Goal: Find specific page/section: Find specific page/section

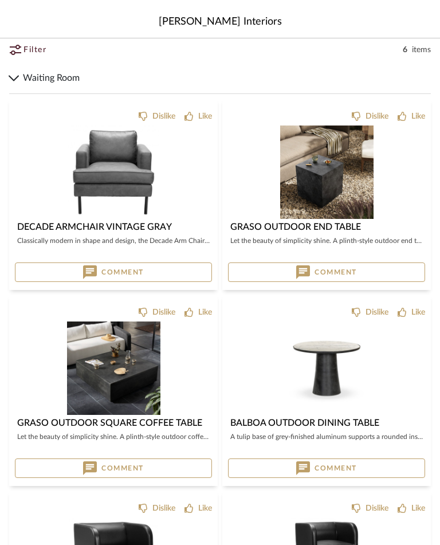
scroll to position [63, 0]
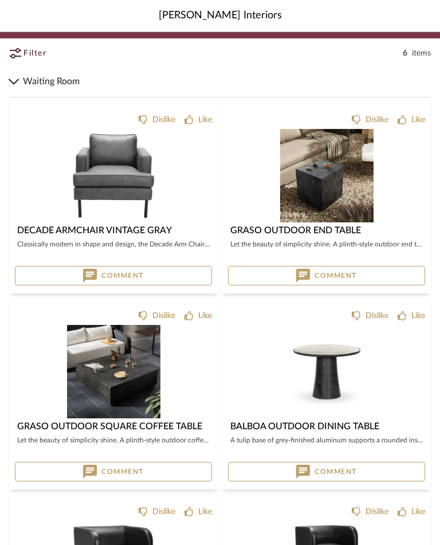
click at [34, 186] on div "0" at bounding box center [113, 175] width 197 height 93
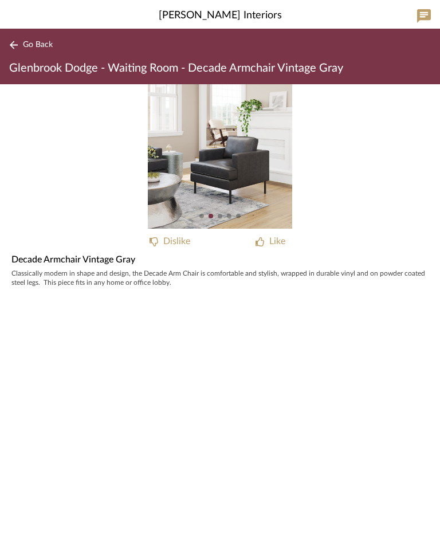
click at [16, 46] on icon at bounding box center [13, 45] width 9 height 9
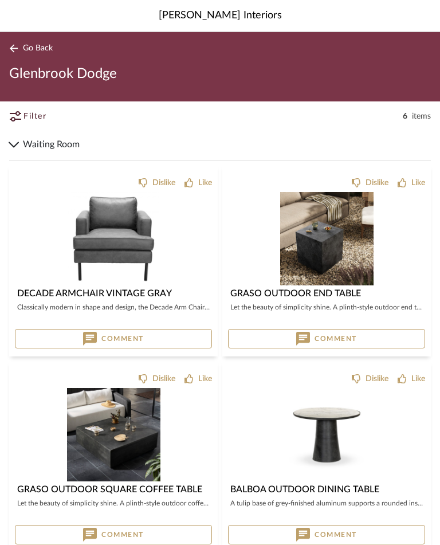
scroll to position [82, 0]
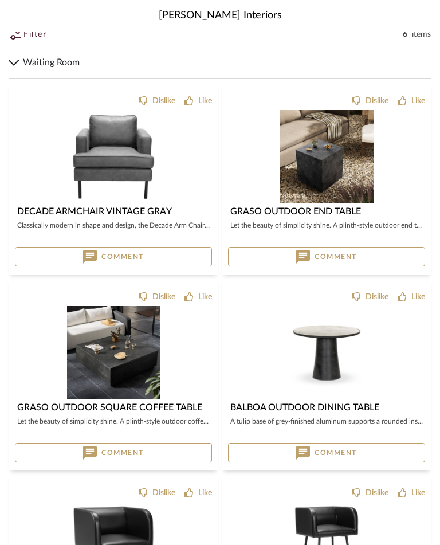
click at [86, 362] on img at bounding box center [113, 352] width 93 height 93
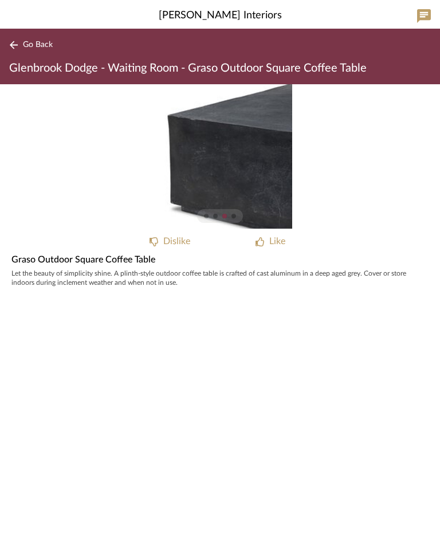
click at [228, 187] on img "2" at bounding box center [220, 156] width 144 height 144
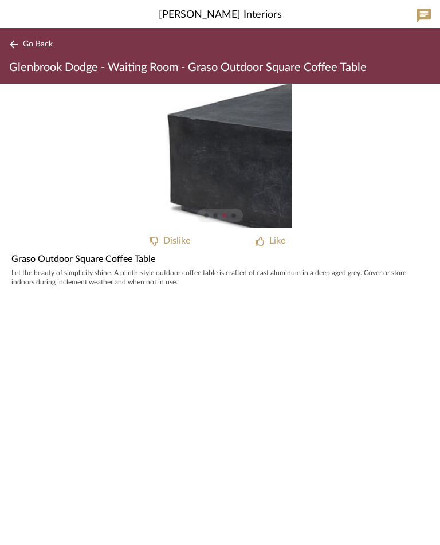
click at [245, 165] on img "2" at bounding box center [220, 156] width 144 height 144
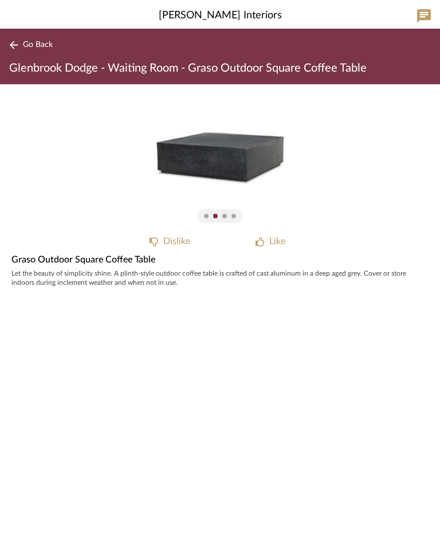
click at [15, 44] on icon at bounding box center [13, 45] width 9 height 9
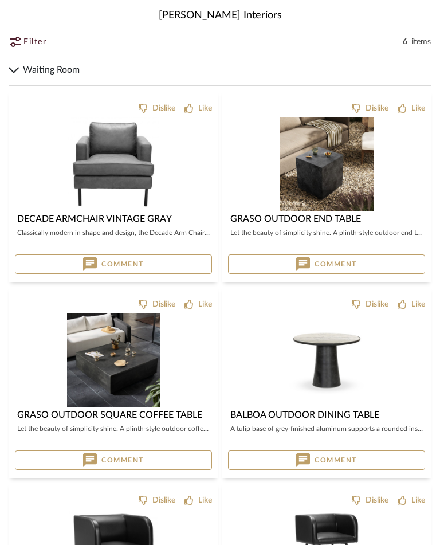
scroll to position [76, 0]
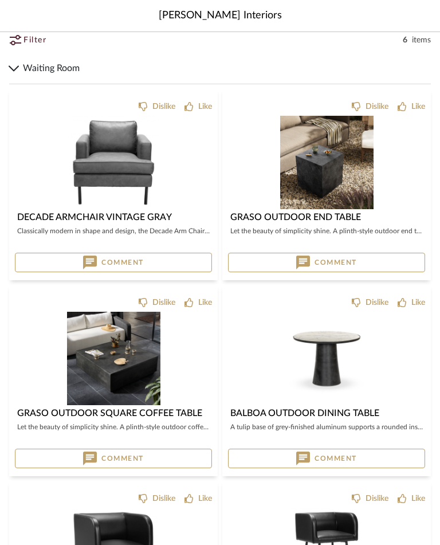
click at [100, 370] on img "0" at bounding box center [113, 358] width 93 height 93
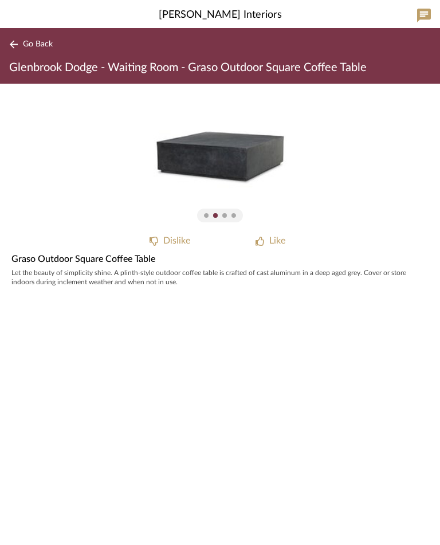
click at [15, 47] on icon at bounding box center [13, 45] width 9 height 9
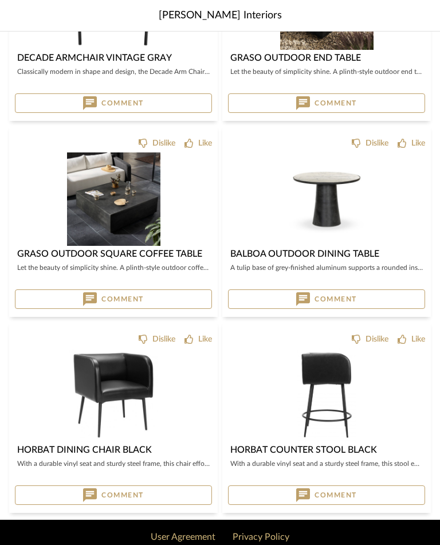
scroll to position [239, 0]
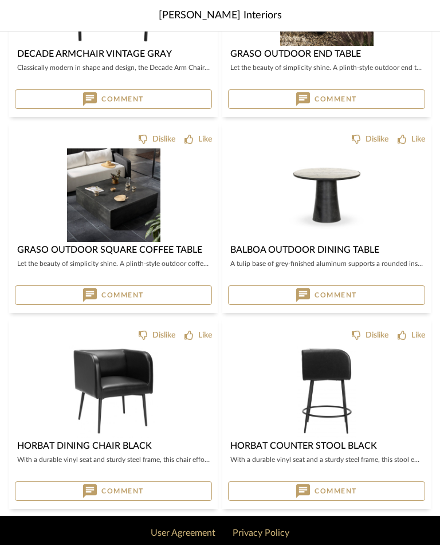
click at [334, 193] on img "0" at bounding box center [326, 195] width 93 height 93
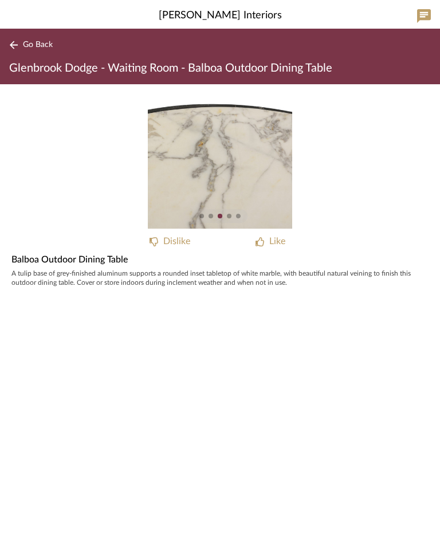
click at [16, 49] on button "Go Back" at bounding box center [33, 45] width 48 height 14
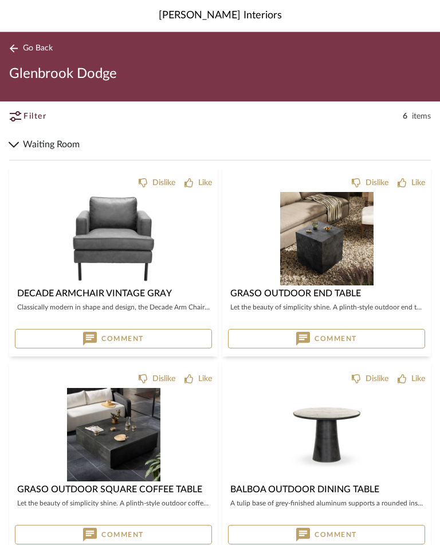
scroll to position [259, 0]
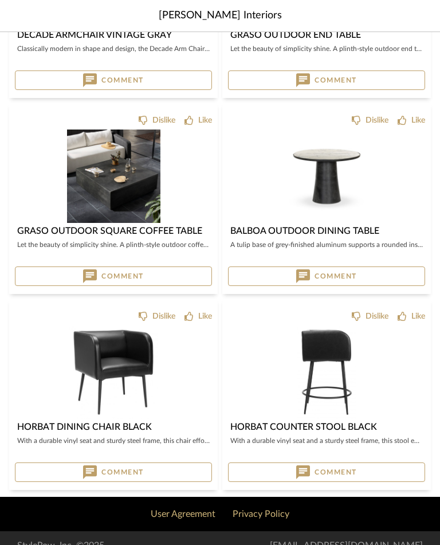
click at [122, 373] on img at bounding box center [113, 372] width 88 height 93
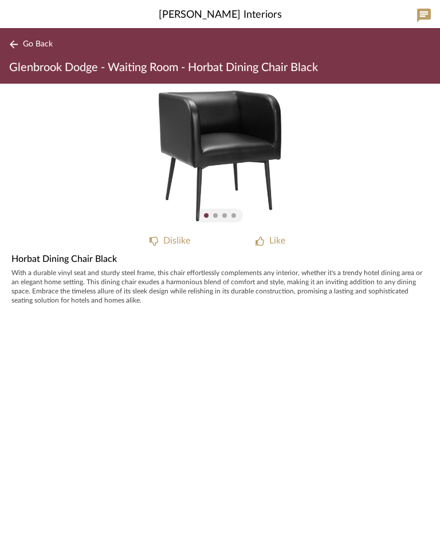
click at [10, 46] on icon at bounding box center [13, 45] width 9 height 9
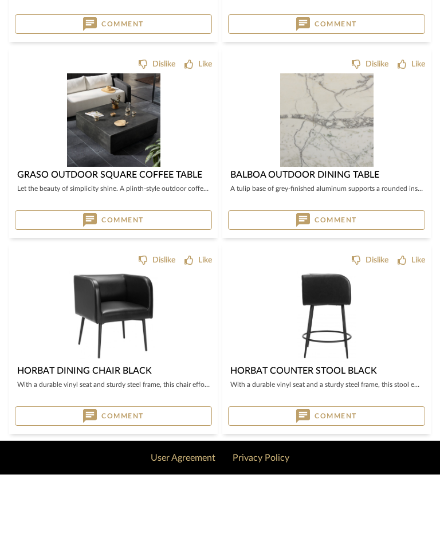
scroll to position [255, 0]
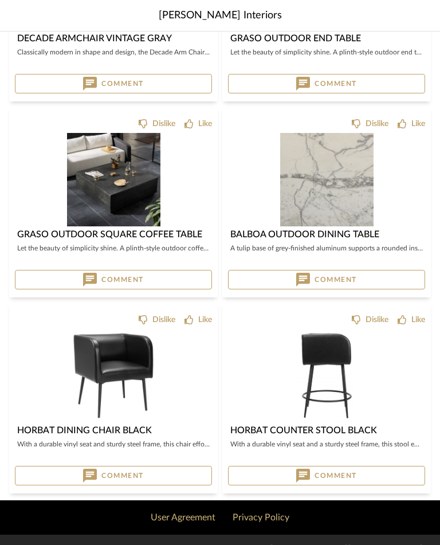
click at [315, 394] on img "1" at bounding box center [327, 376] width 58 height 93
